Goal: Navigation & Orientation: Find specific page/section

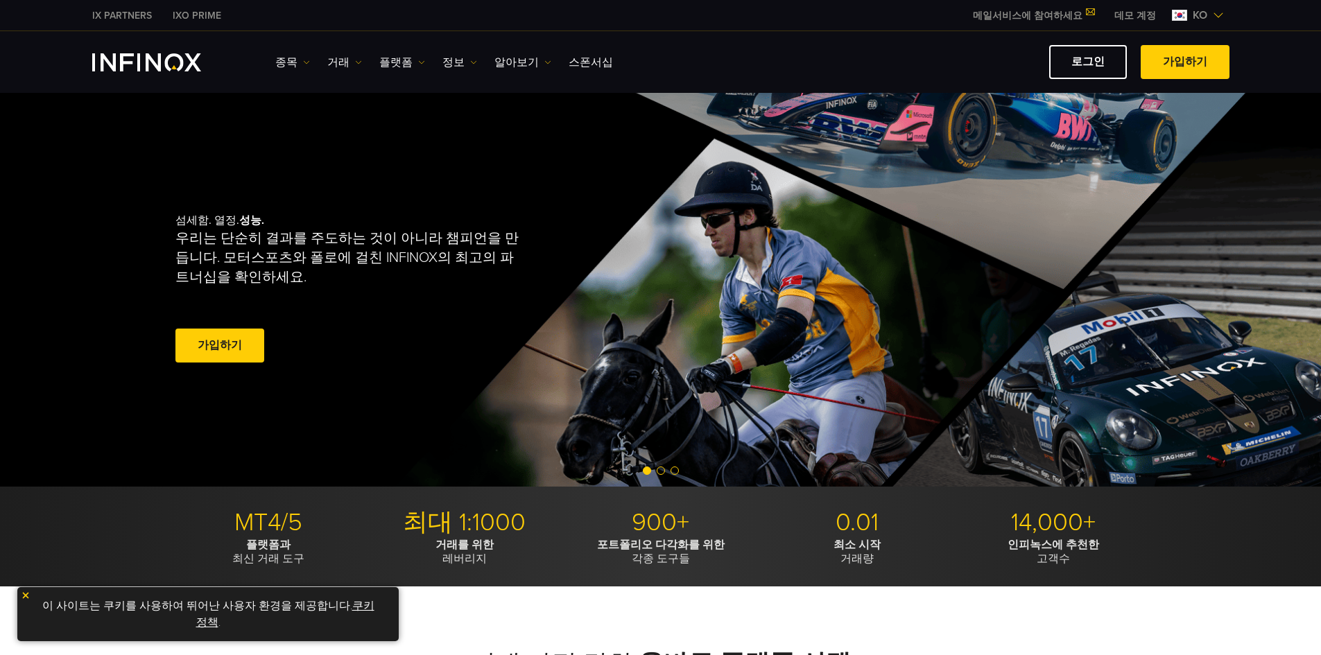
click at [580, 59] on link "스폰서십" at bounding box center [591, 62] width 44 height 17
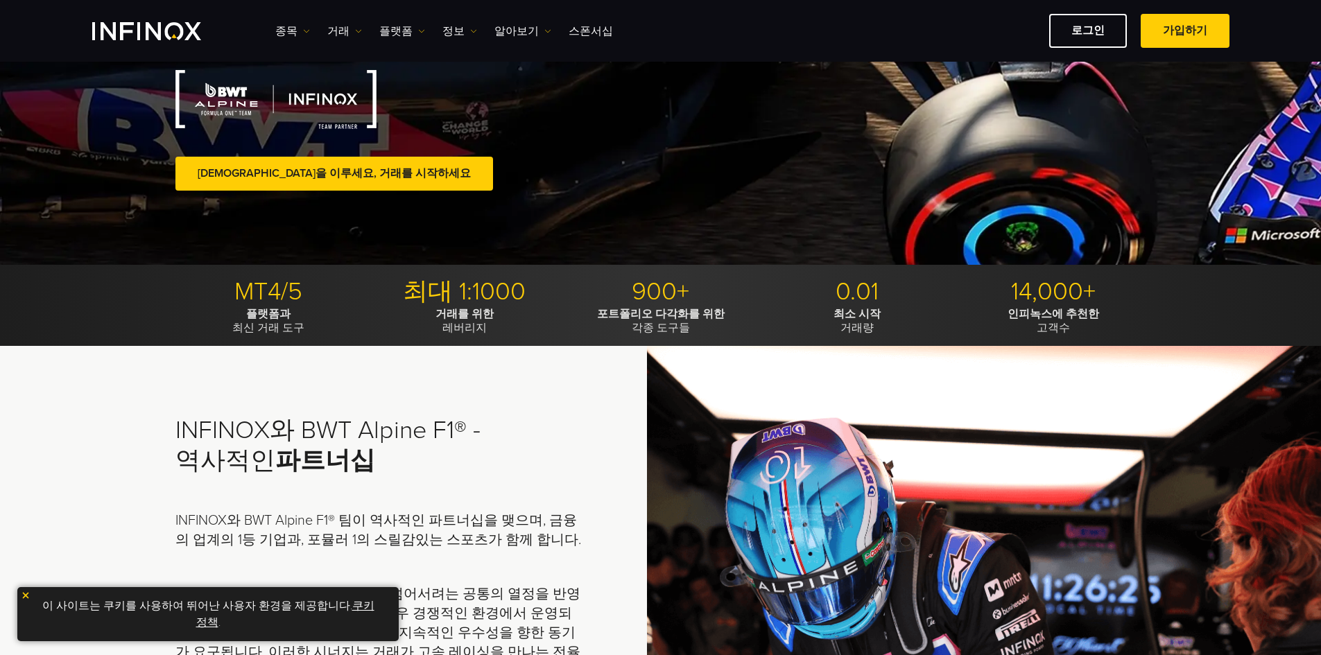
drag, startPoint x: 501, startPoint y: 372, endPoint x: 501, endPoint y: 476, distance: 104.0
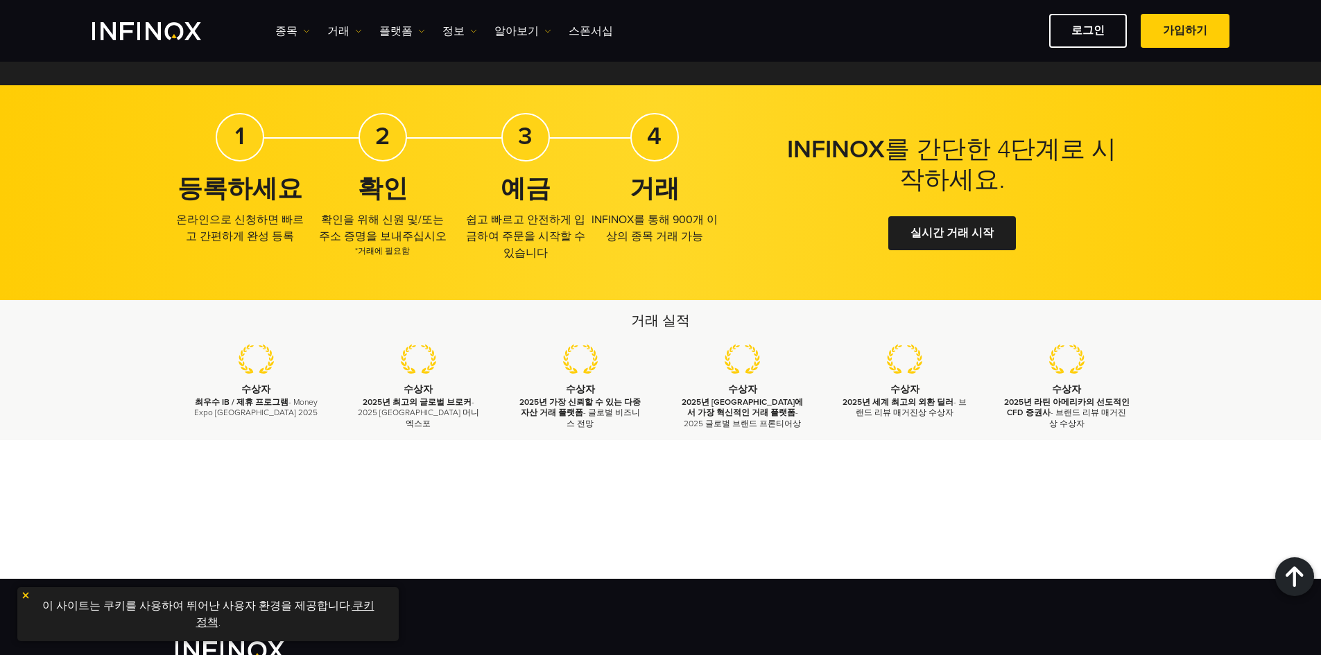
drag, startPoint x: 456, startPoint y: 413, endPoint x: 450, endPoint y: 503, distance: 90.3
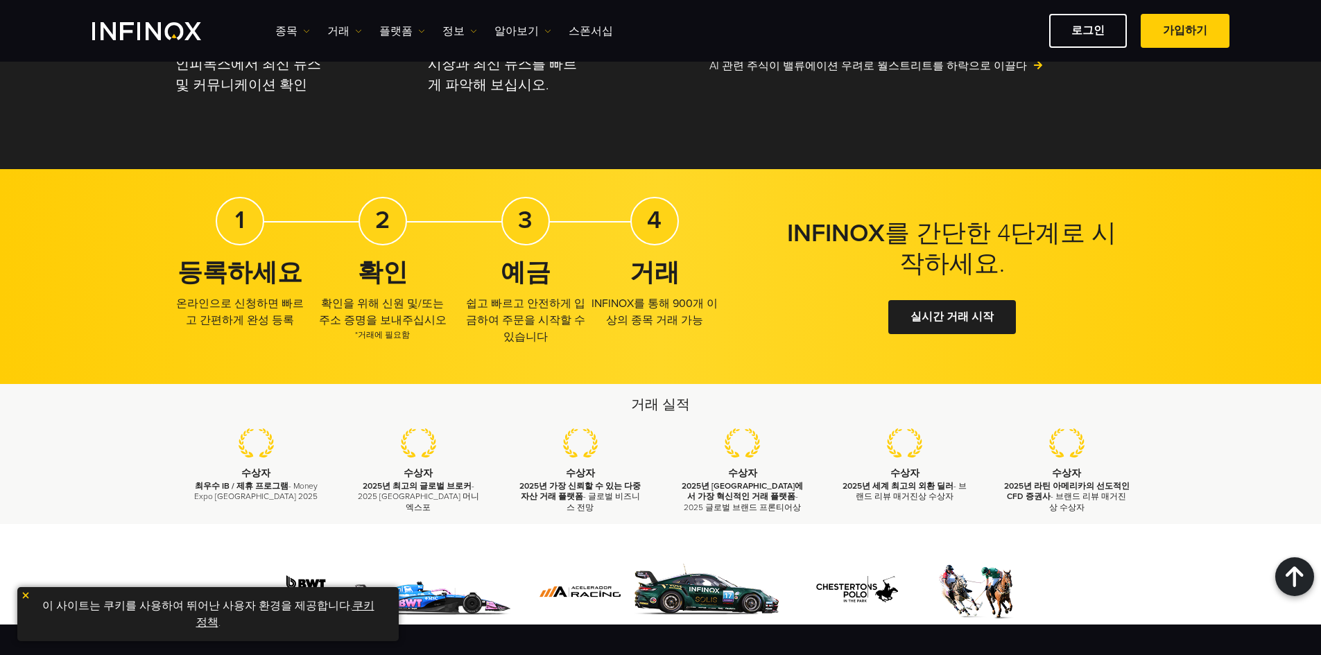
drag, startPoint x: 501, startPoint y: 351, endPoint x: 526, endPoint y: 245, distance: 109.0
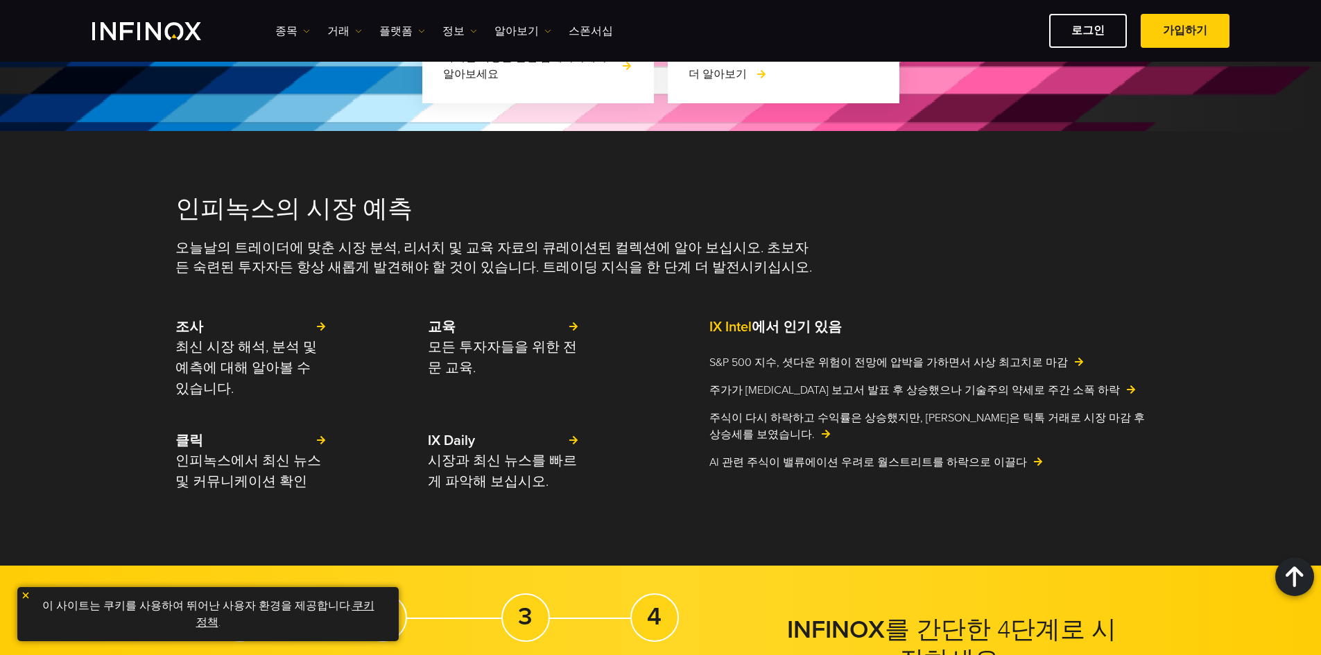
drag, startPoint x: 721, startPoint y: 383, endPoint x: 706, endPoint y: 235, distance: 148.4
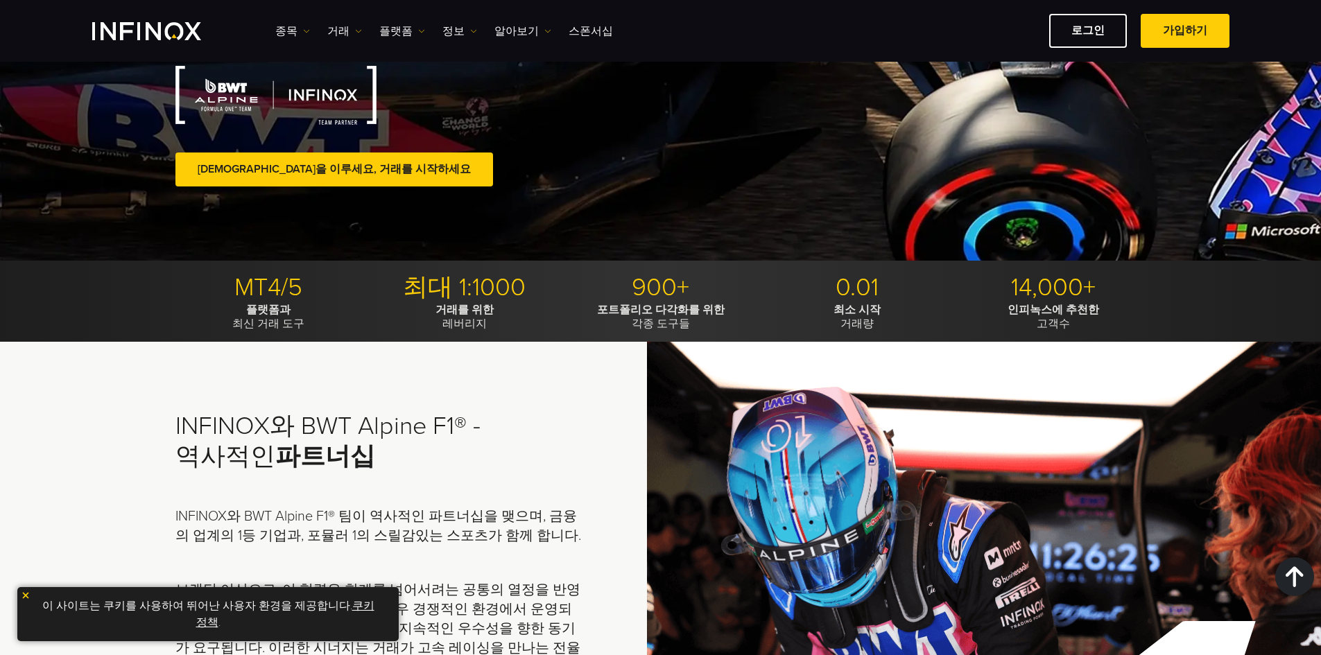
drag, startPoint x: 659, startPoint y: 406, endPoint x: 623, endPoint y: 206, distance: 203.5
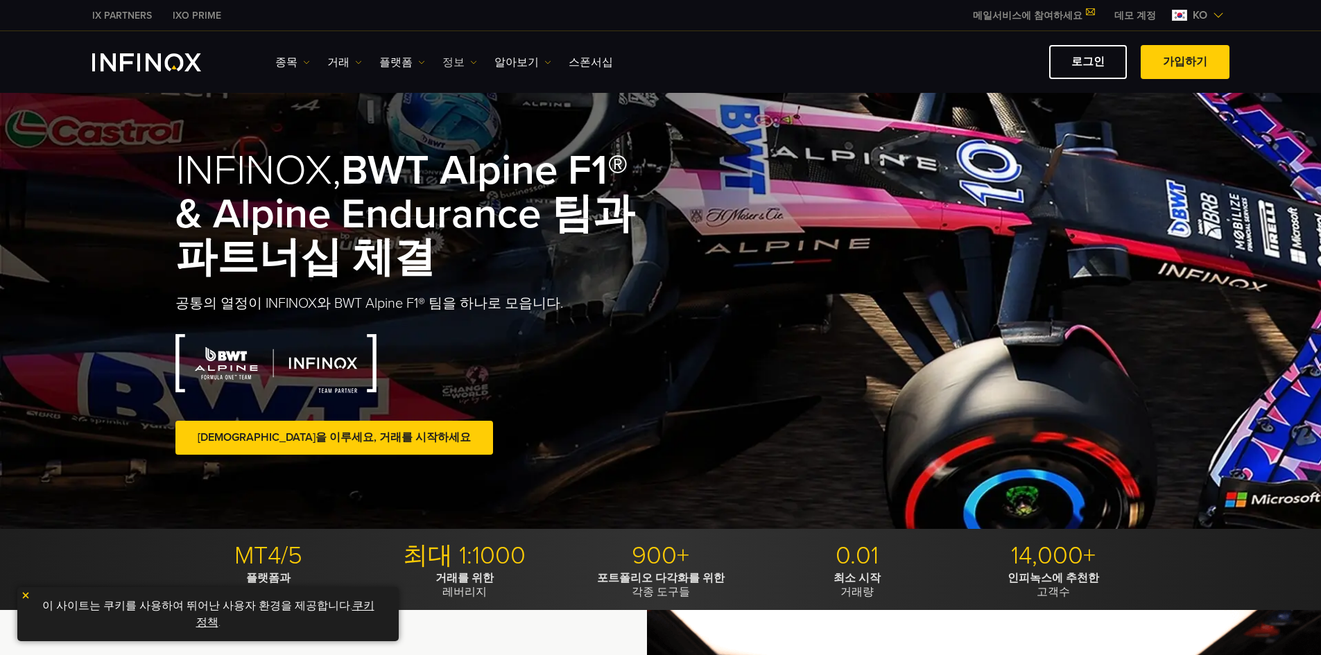
click at [455, 64] on link "정보" at bounding box center [459, 62] width 35 height 17
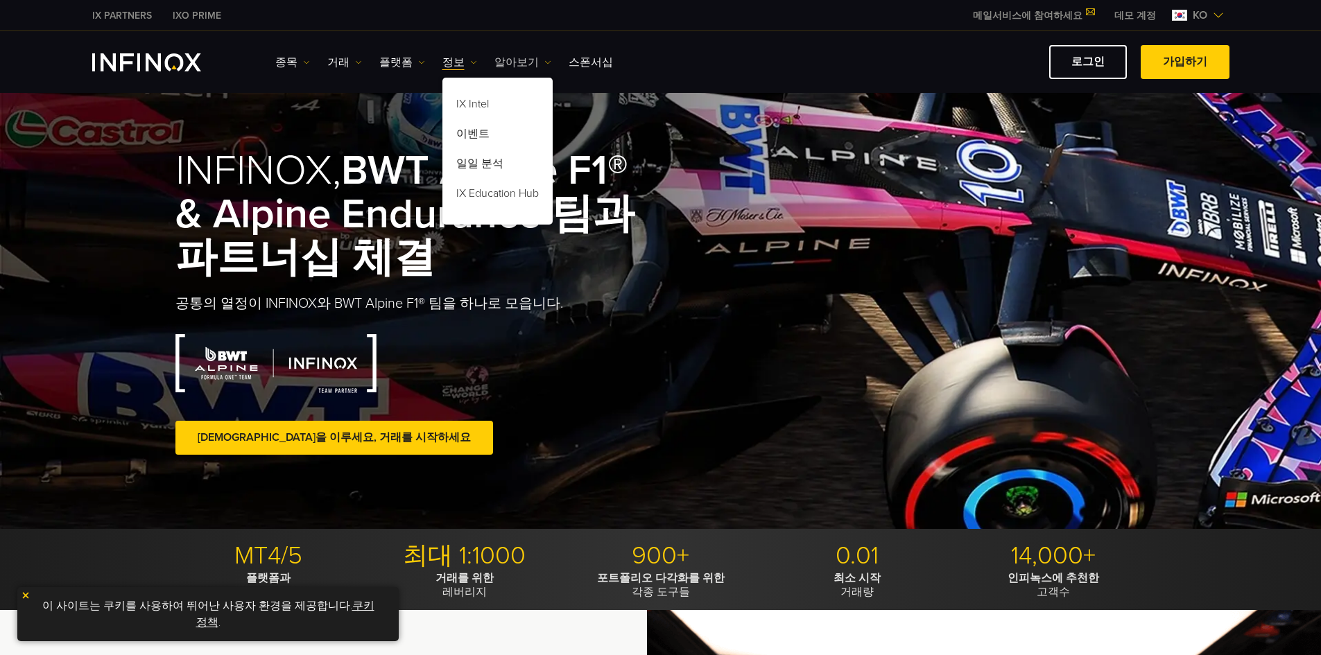
click at [497, 62] on link "알아보기" at bounding box center [522, 62] width 57 height 17
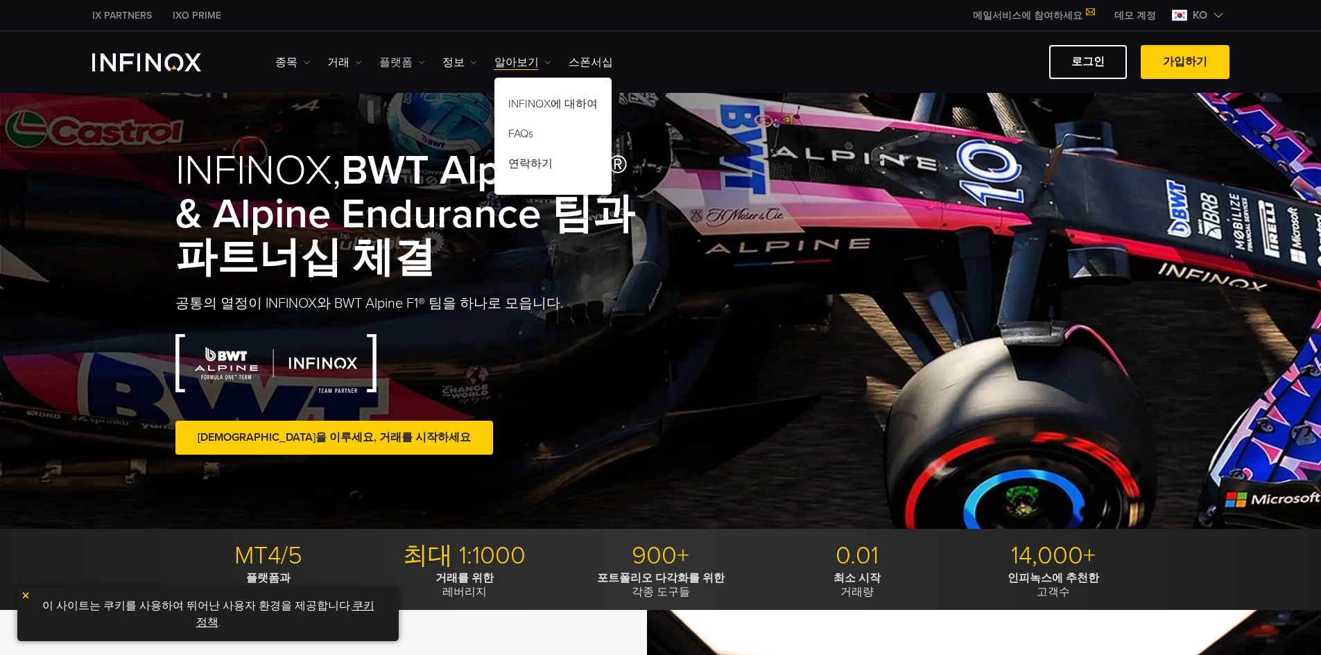
click at [397, 57] on link "플랫폼" at bounding box center [402, 62] width 46 height 17
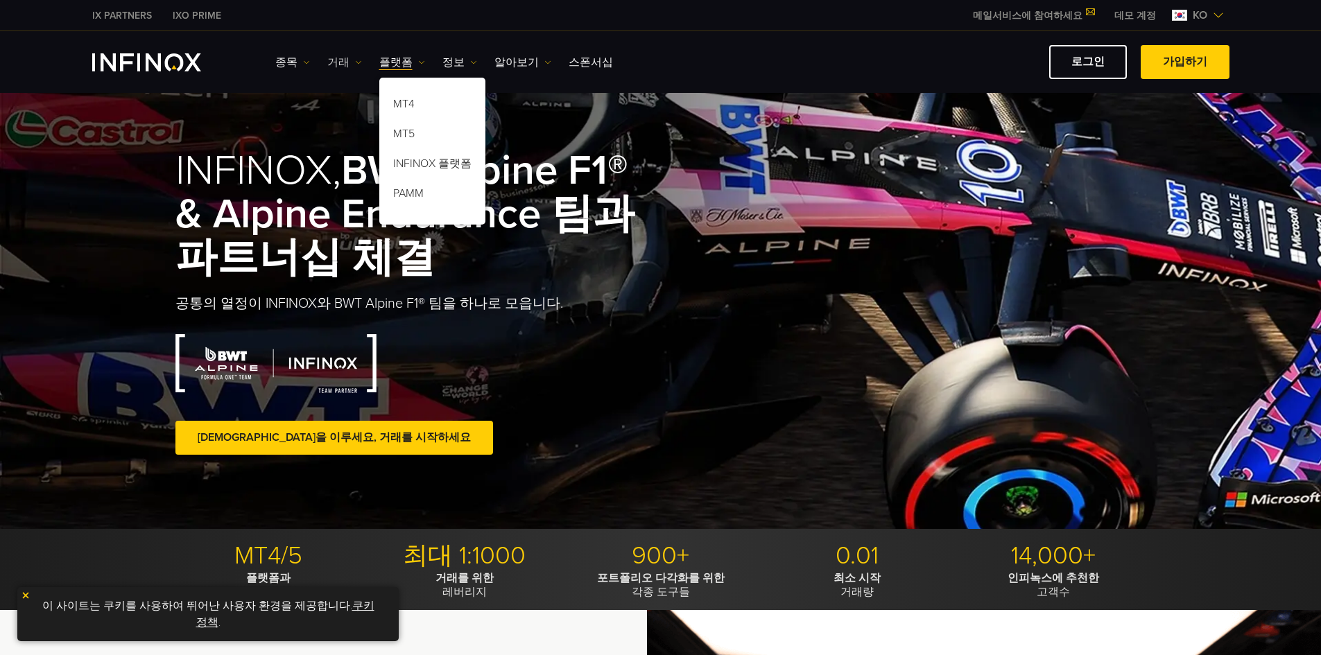
click at [337, 60] on link "거래" at bounding box center [344, 62] width 35 height 17
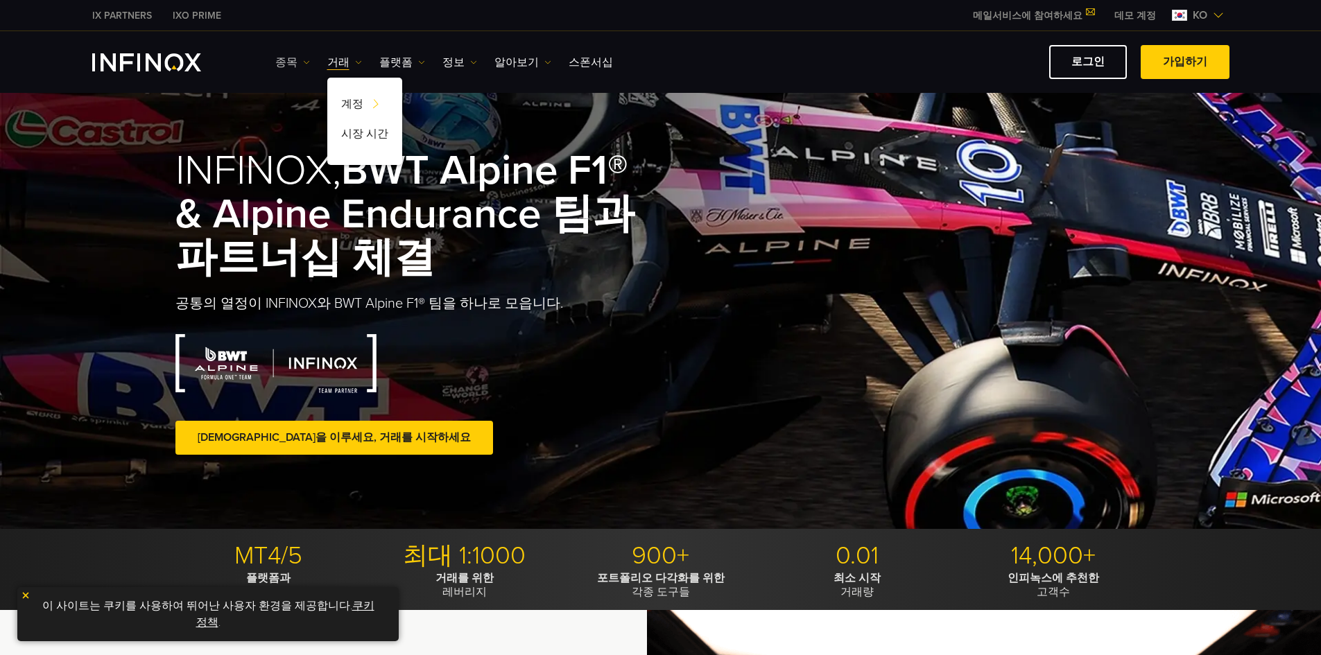
click at [293, 65] on link "종목" at bounding box center [292, 62] width 35 height 17
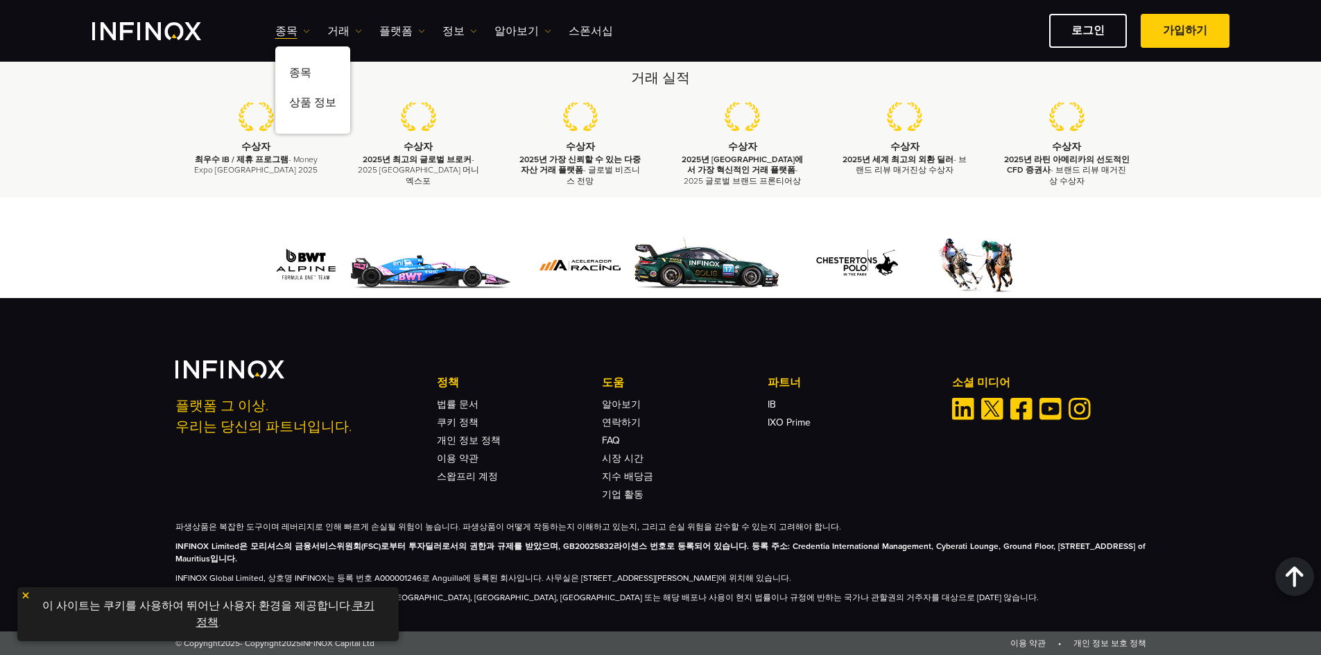
drag, startPoint x: 547, startPoint y: 350, endPoint x: 567, endPoint y: 497, distance: 149.1
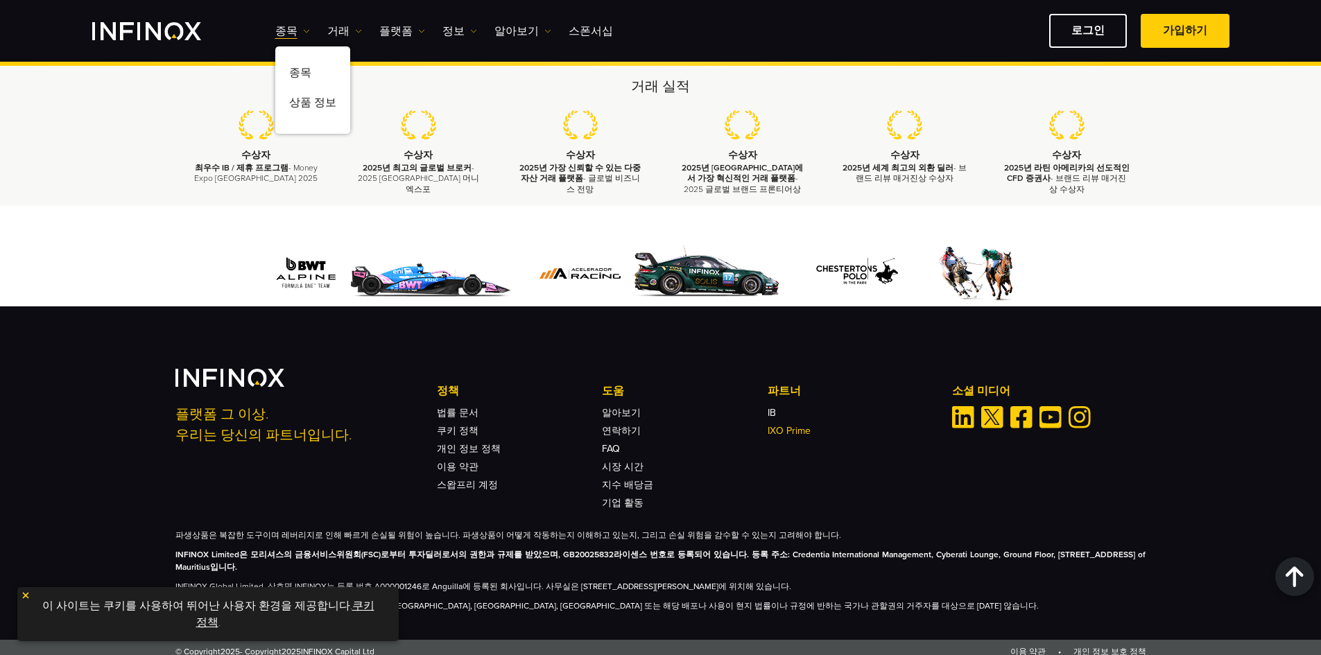
scroll to position [2170, 0]
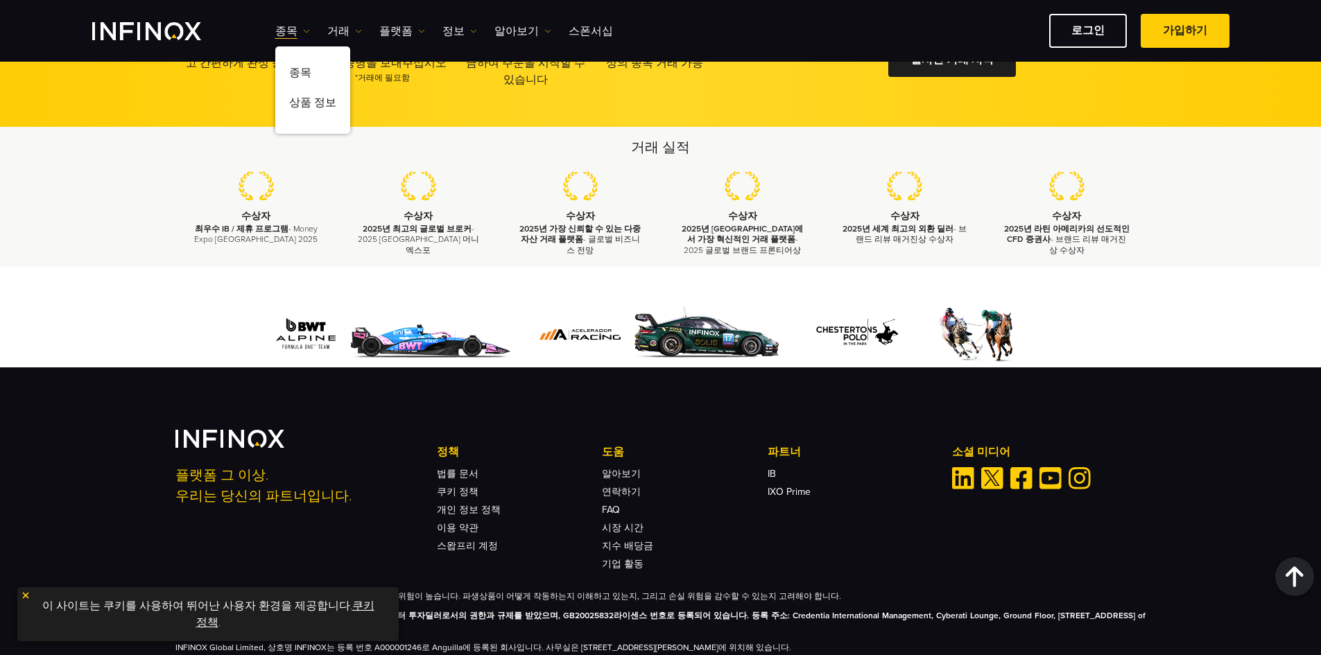
click at [777, 472] on li "IB" at bounding box center [850, 470] width 165 height 18
click at [776, 472] on link "IB" at bounding box center [772, 474] width 8 height 12
